Goal: Transaction & Acquisition: Subscribe to service/newsletter

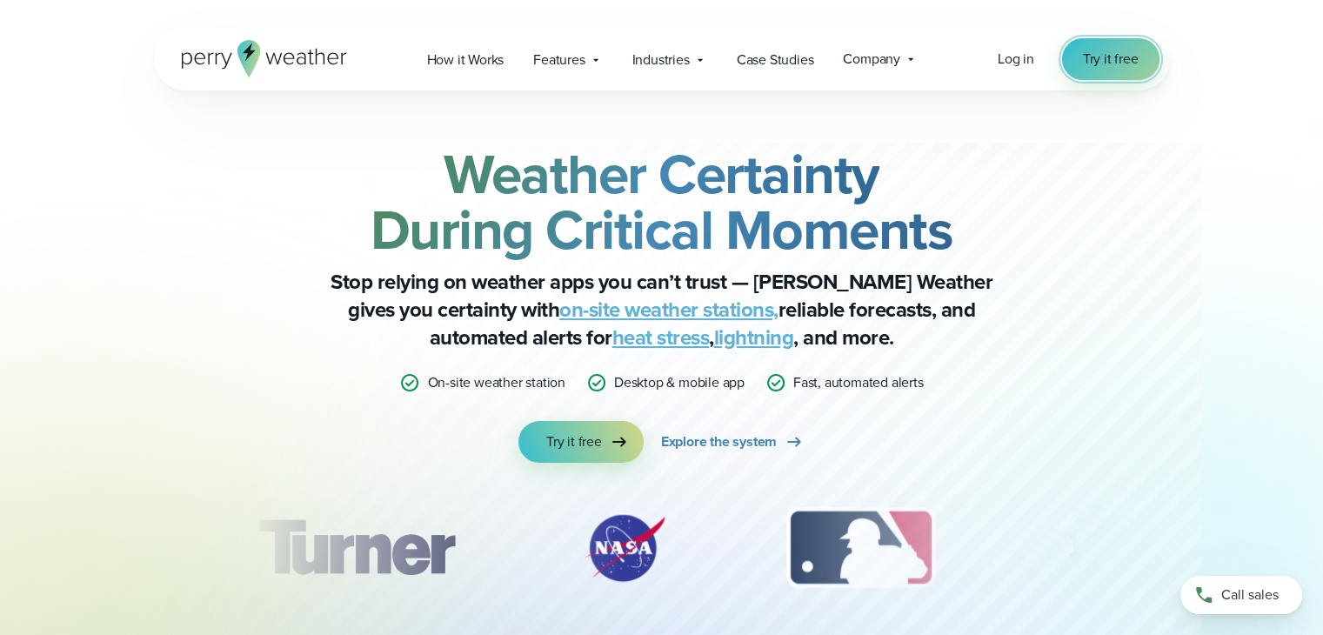
click at [1103, 70] on link "Try it free" at bounding box center [1110, 59] width 97 height 42
